Goal: Information Seeking & Learning: Learn about a topic

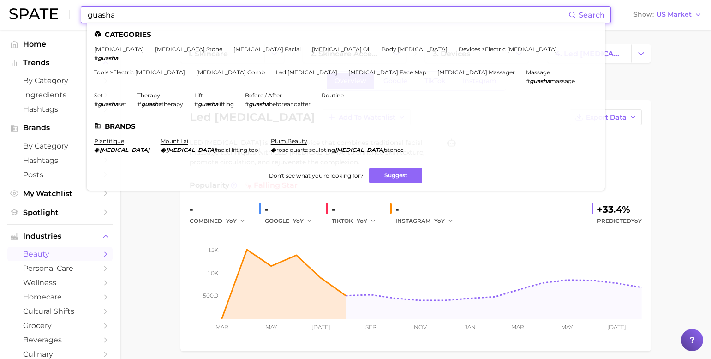
click at [246, 21] on input "guasha" at bounding box center [328, 15] width 482 height 16
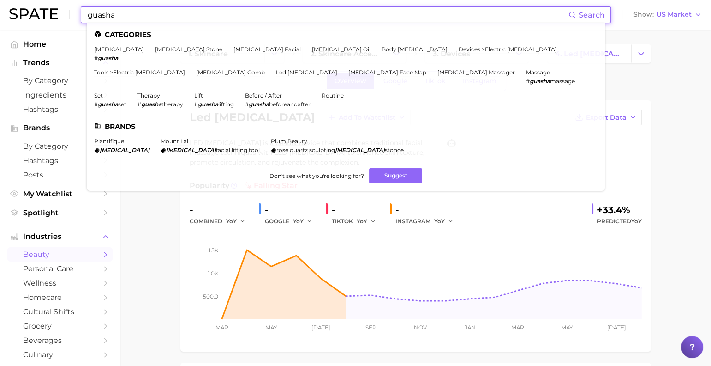
click at [248, 18] on input "guasha" at bounding box center [328, 15] width 482 height 16
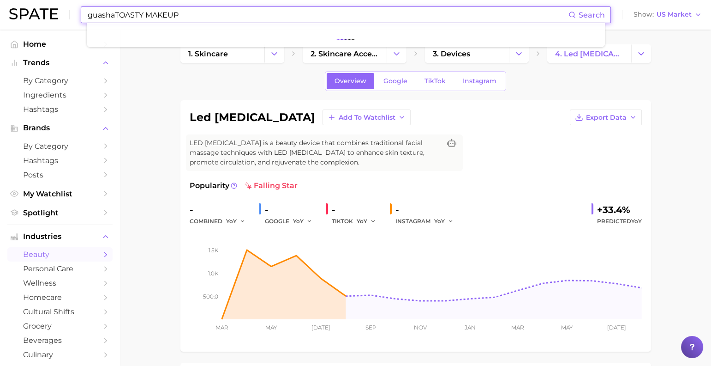
click at [250, 17] on input "guashaTOASTY MAKEUP" at bounding box center [328, 15] width 482 height 16
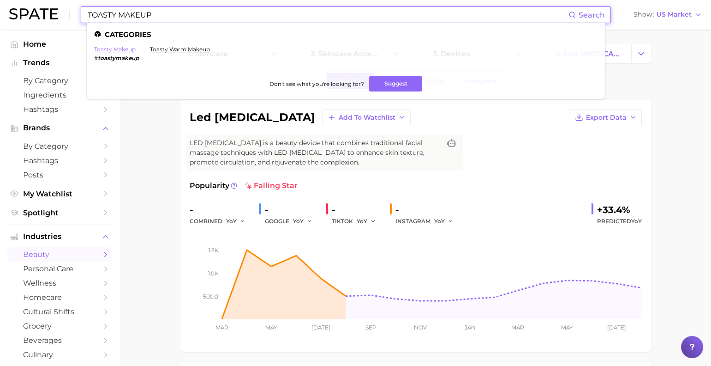
type input "TOASTY MAKEUP"
click at [122, 47] on link "toasty makeup" at bounding box center [115, 49] width 42 height 7
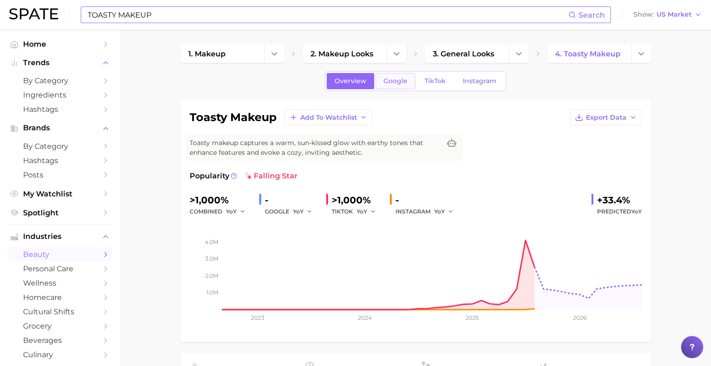
click at [384, 85] on span "Google" at bounding box center [396, 81] width 24 height 8
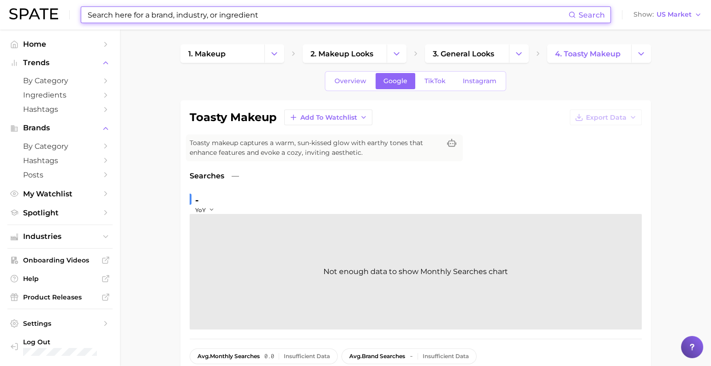
click at [217, 121] on h1 "toasty makeup" at bounding box center [233, 117] width 87 height 11
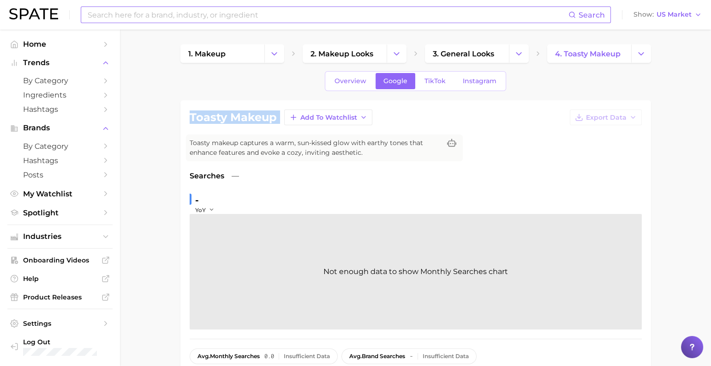
click at [217, 121] on h1 "toasty makeup" at bounding box center [233, 117] width 87 height 11
copy div "toasty makeup Add to Watchlist Export Data"
